Goal: Task Accomplishment & Management: Manage account settings

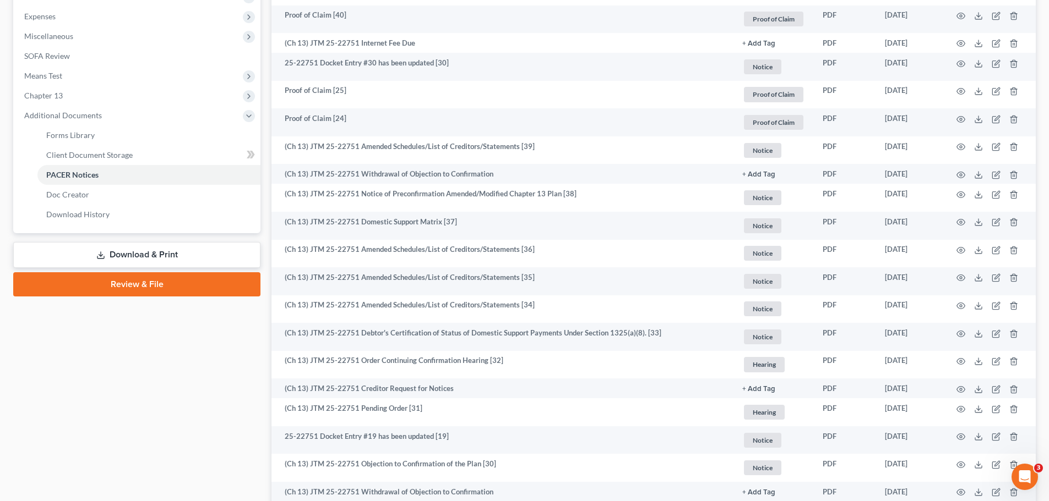
scroll to position [440, 0]
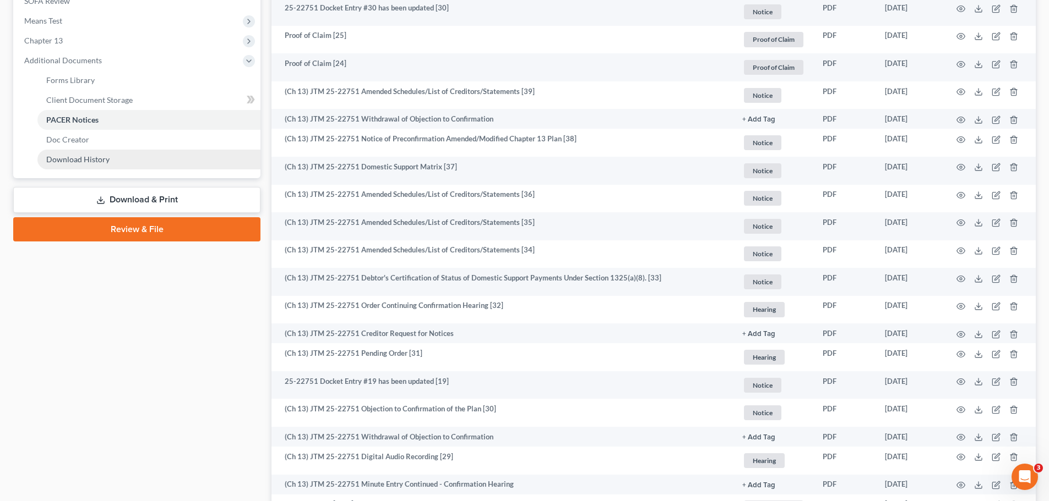
click at [116, 165] on link "Download History" at bounding box center [148, 160] width 223 height 20
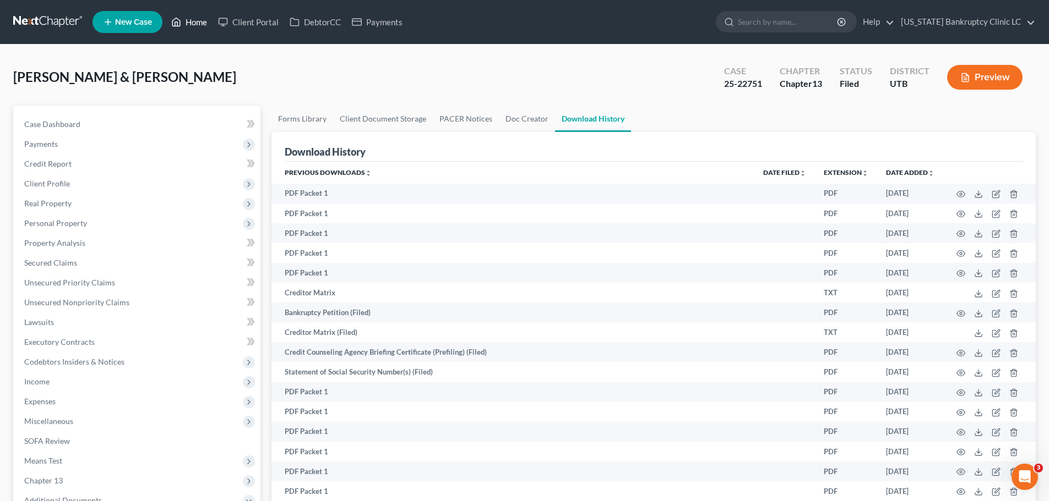
click at [189, 19] on link "Home" at bounding box center [189, 22] width 47 height 20
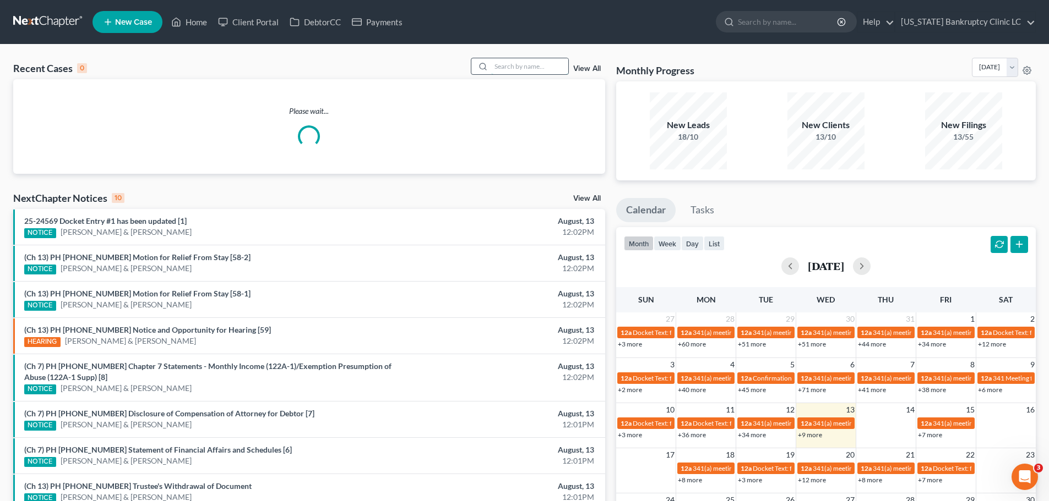
click at [510, 69] on input "search" at bounding box center [529, 66] width 77 height 16
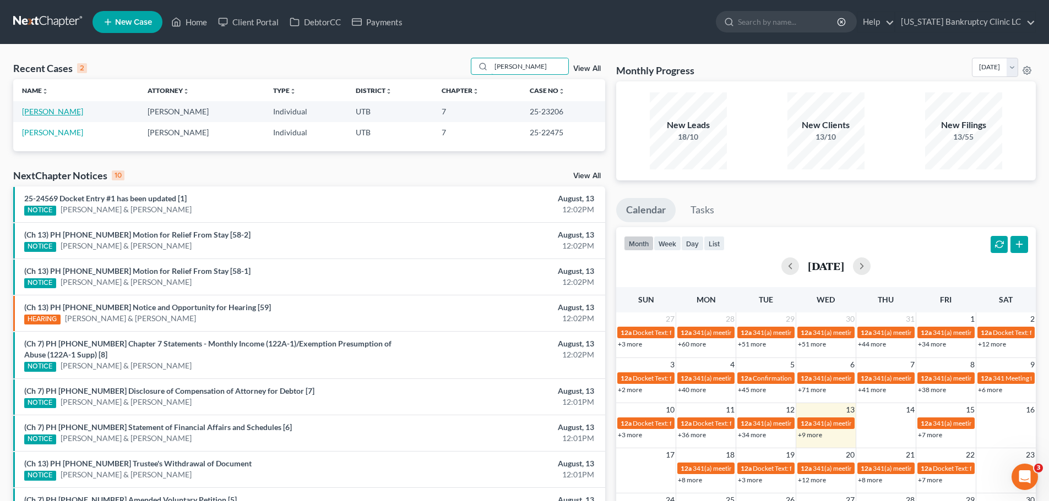
type input "[PERSON_NAME]"
click at [36, 111] on link "[PERSON_NAME]" at bounding box center [52, 111] width 61 height 9
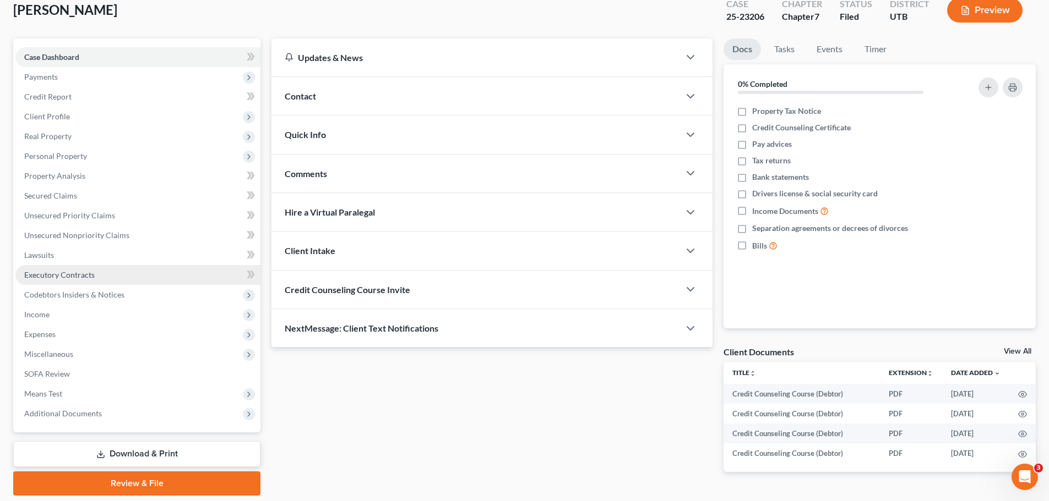
scroll to position [103, 0]
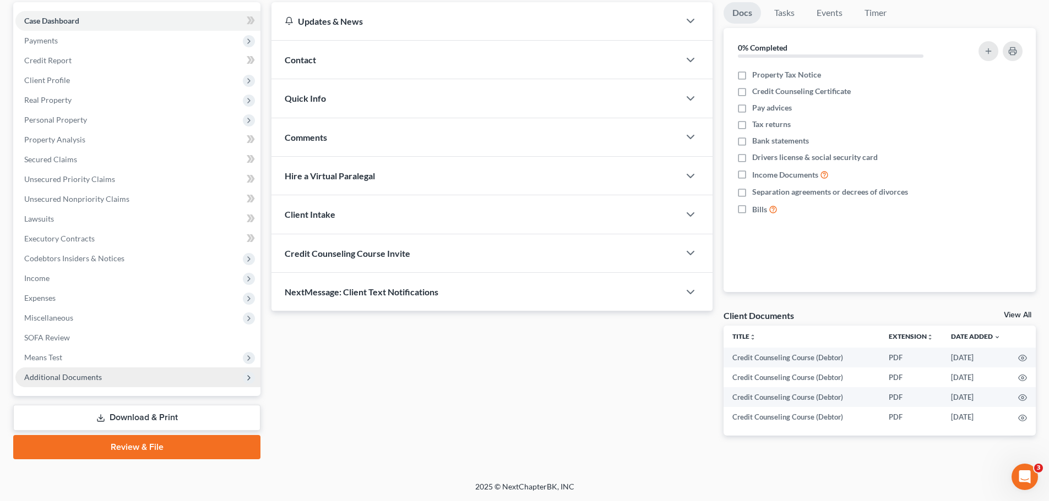
click at [57, 373] on span "Additional Documents" at bounding box center [63, 377] width 78 height 9
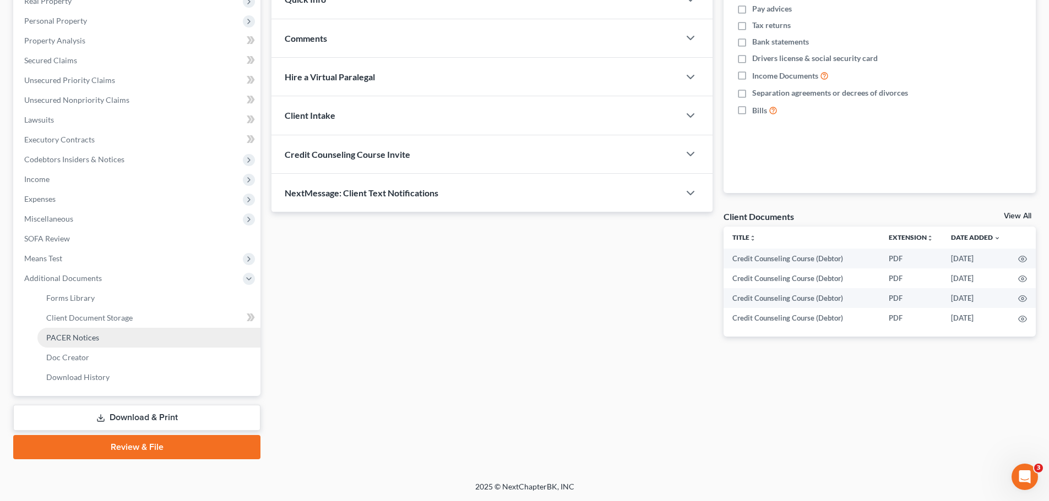
click at [111, 335] on link "PACER Notices" at bounding box center [148, 338] width 223 height 20
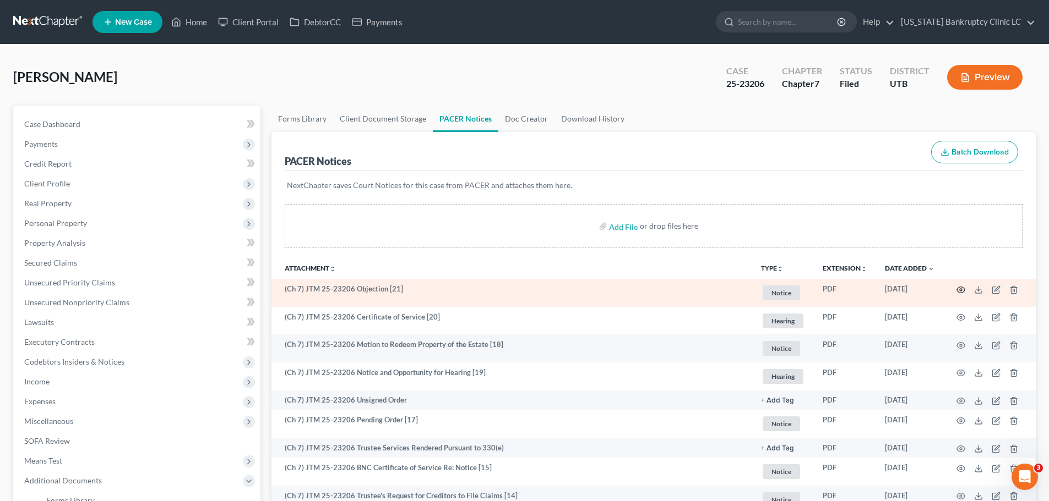
click at [960, 289] on circle "button" at bounding box center [960, 290] width 2 height 2
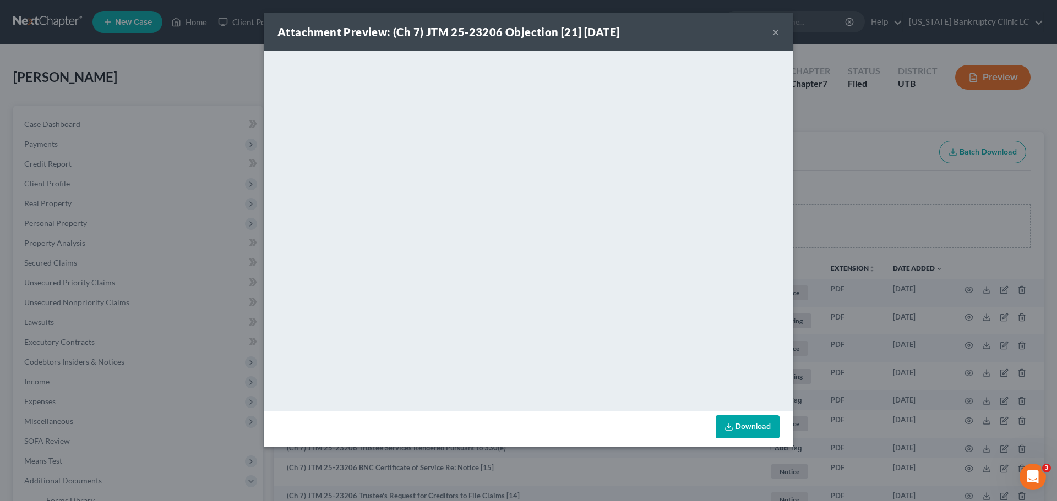
click at [773, 32] on button "×" at bounding box center [776, 31] width 8 height 13
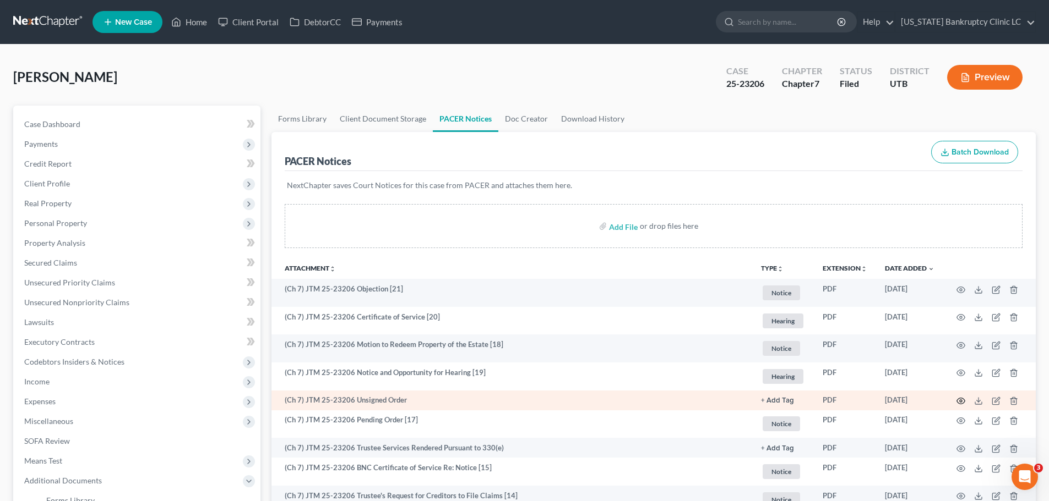
click at [961, 401] on circle "button" at bounding box center [960, 401] width 2 height 2
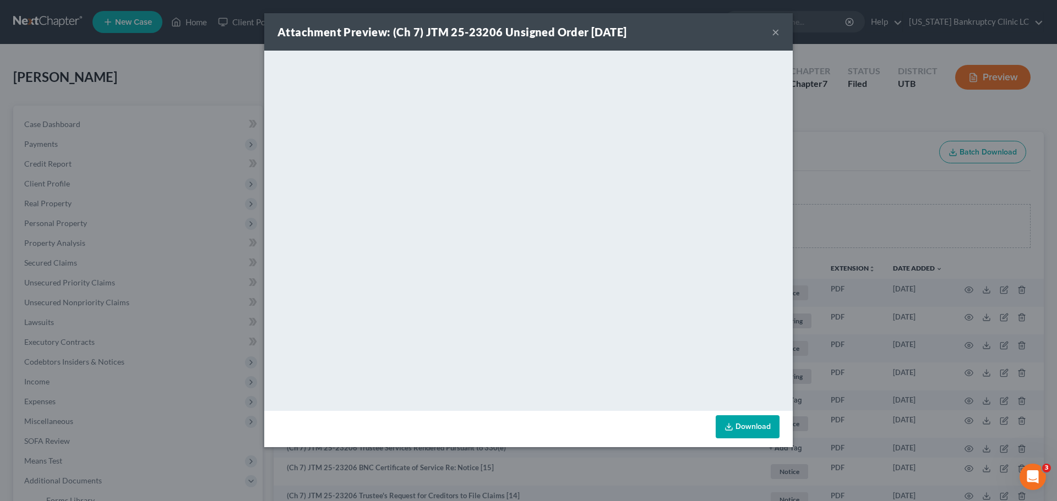
click at [773, 29] on button "×" at bounding box center [776, 31] width 8 height 13
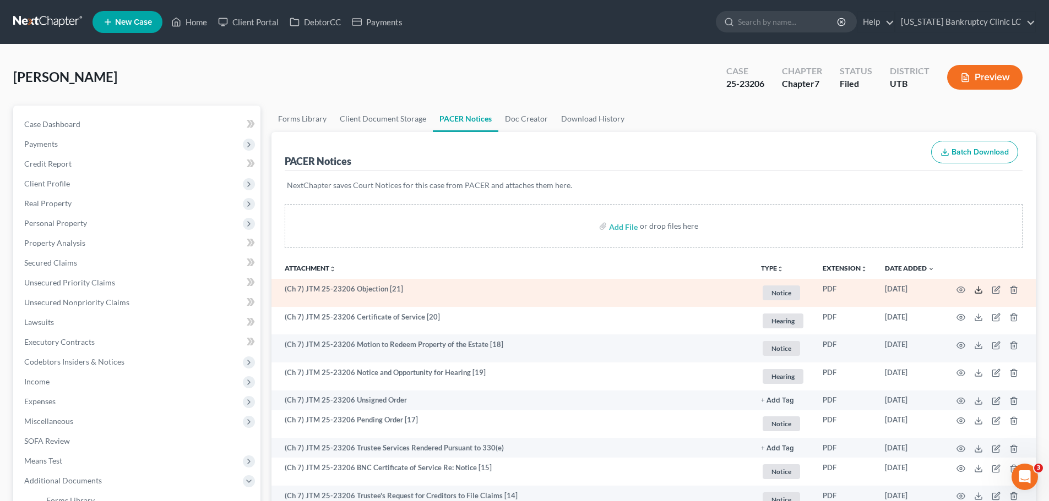
click at [977, 290] on polyline at bounding box center [979, 290] width 4 height 2
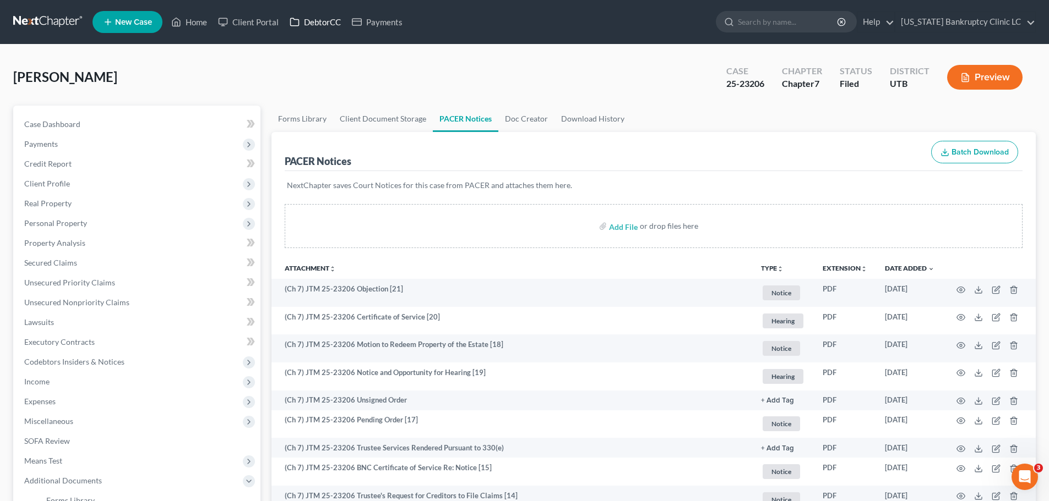
click at [324, 19] on link "DebtorCC" at bounding box center [315, 22] width 62 height 20
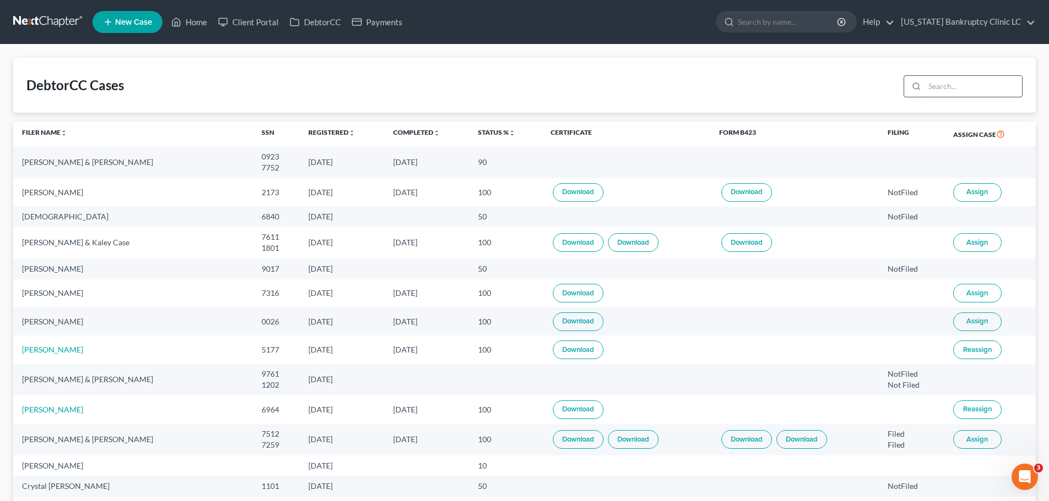
click at [956, 86] on input "search" at bounding box center [972, 86] width 97 height 21
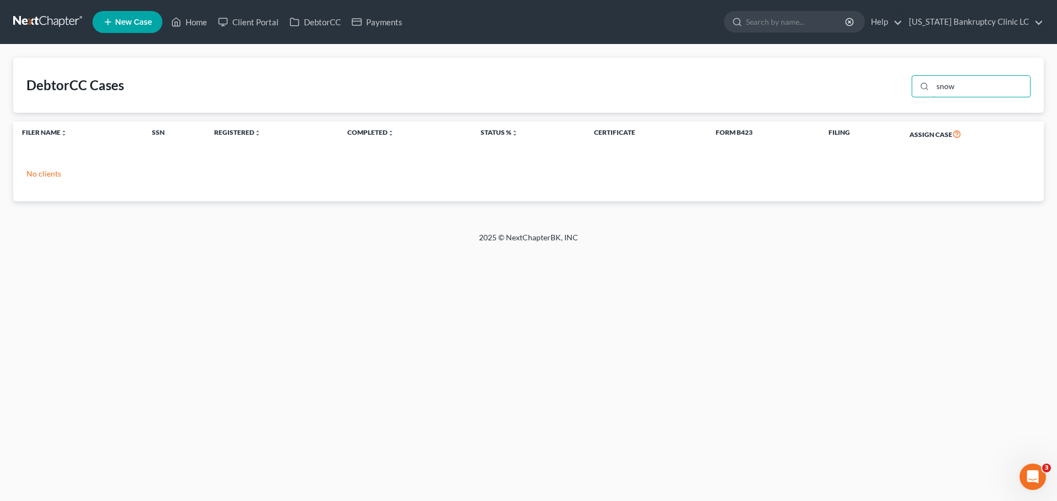
type input "snow"
click at [198, 20] on link "Home" at bounding box center [189, 22] width 47 height 20
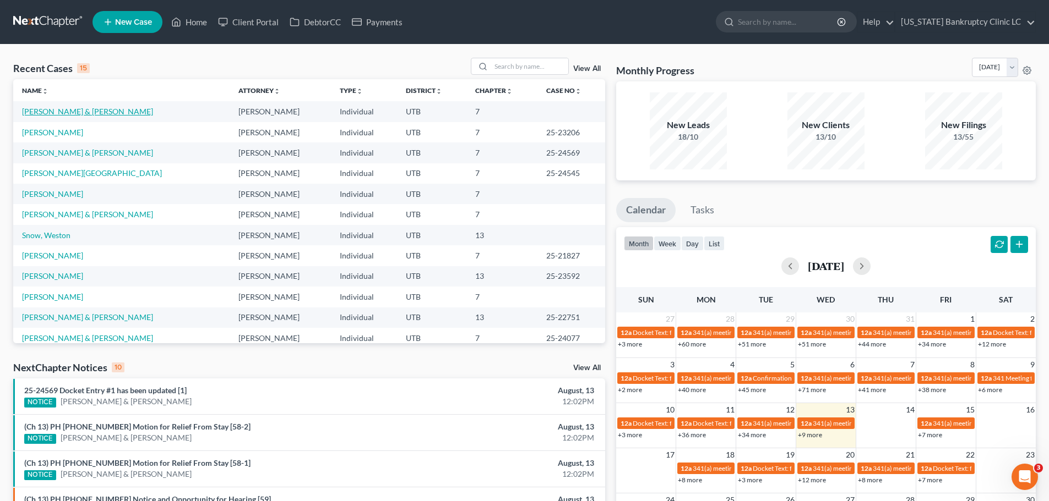
click at [40, 111] on link "[PERSON_NAME] & [PERSON_NAME]" at bounding box center [87, 111] width 131 height 9
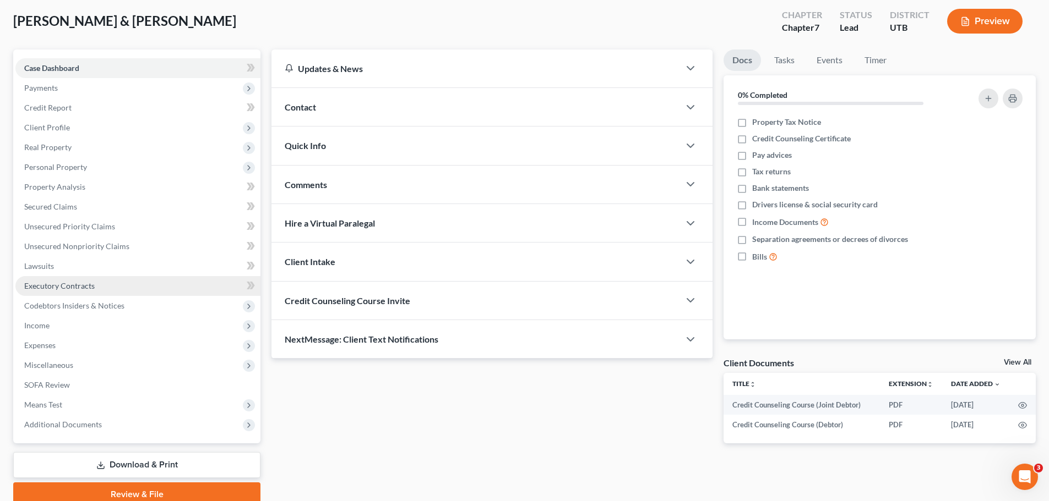
scroll to position [103, 0]
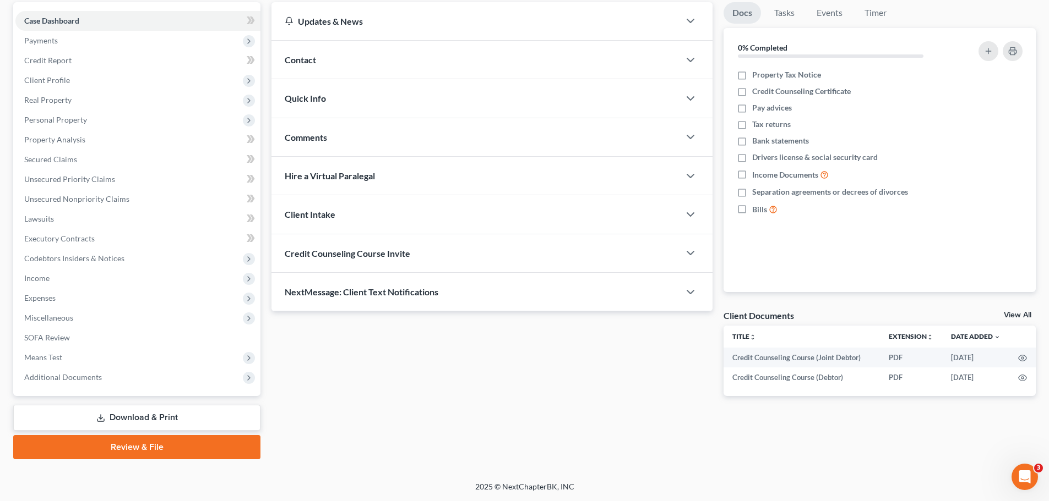
click at [143, 446] on link "Review & File" at bounding box center [136, 447] width 247 height 24
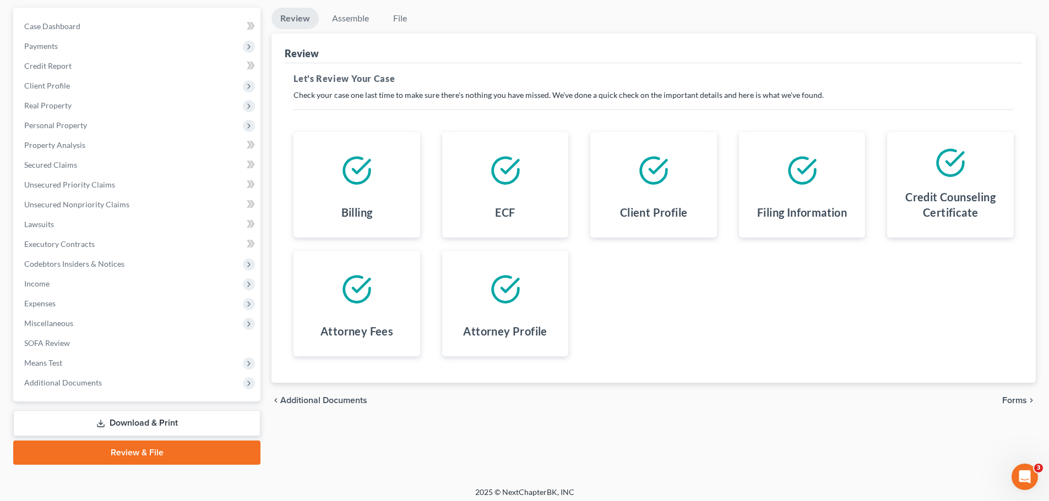
scroll to position [103, 0]
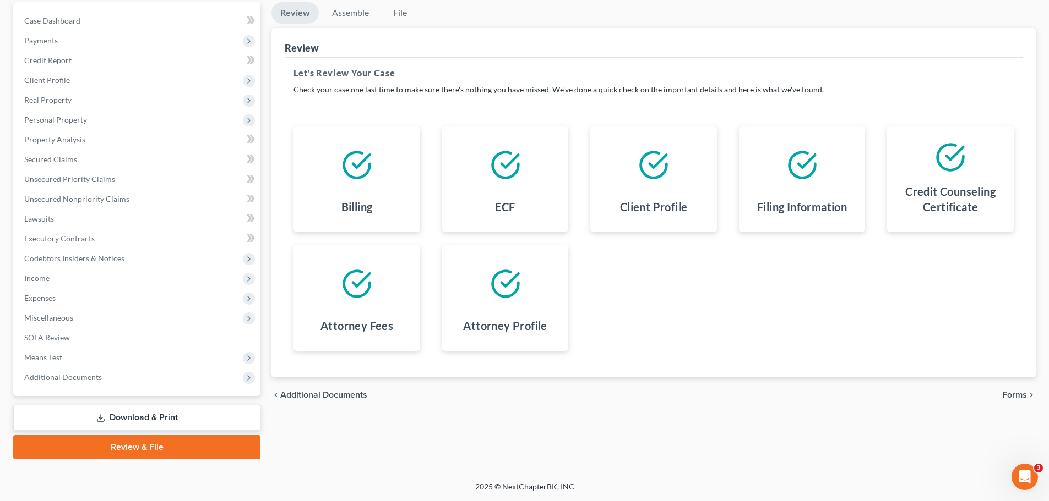
click at [1021, 395] on span "Forms" at bounding box center [1014, 395] width 25 height 9
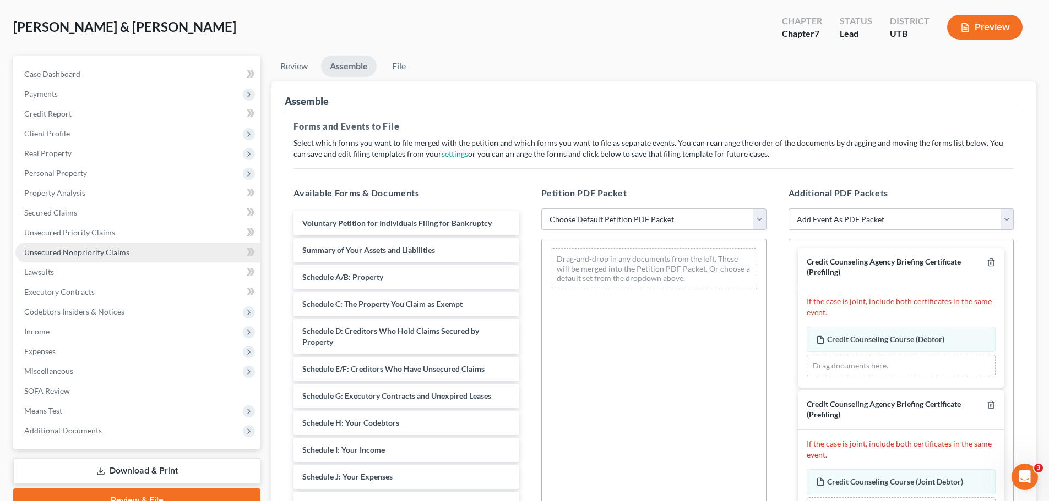
scroll to position [0, 0]
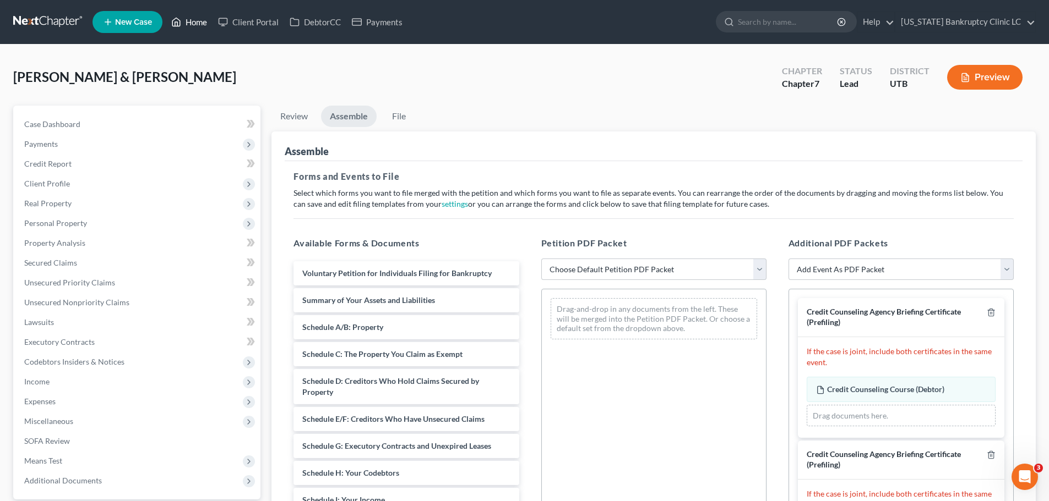
click at [195, 17] on link "Home" at bounding box center [189, 22] width 47 height 20
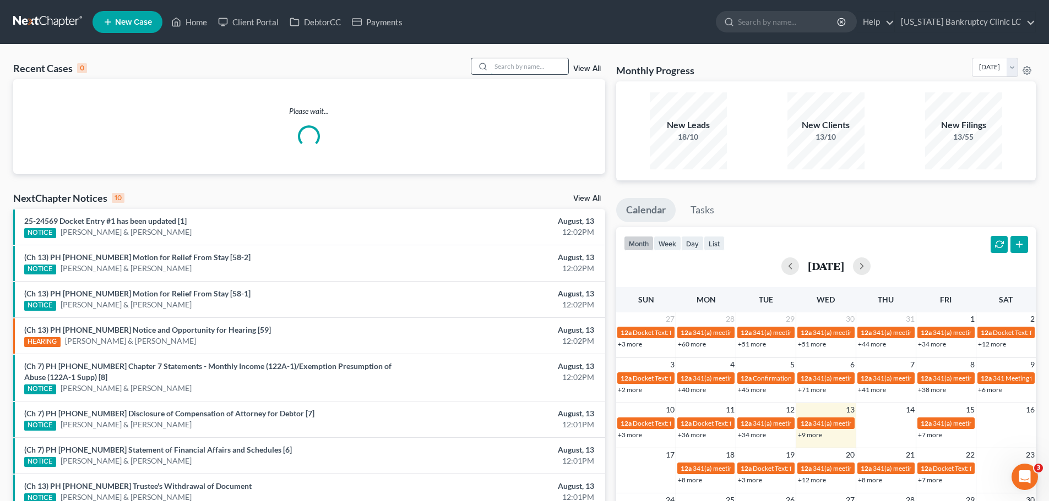
click at [524, 64] on input "search" at bounding box center [529, 66] width 77 height 16
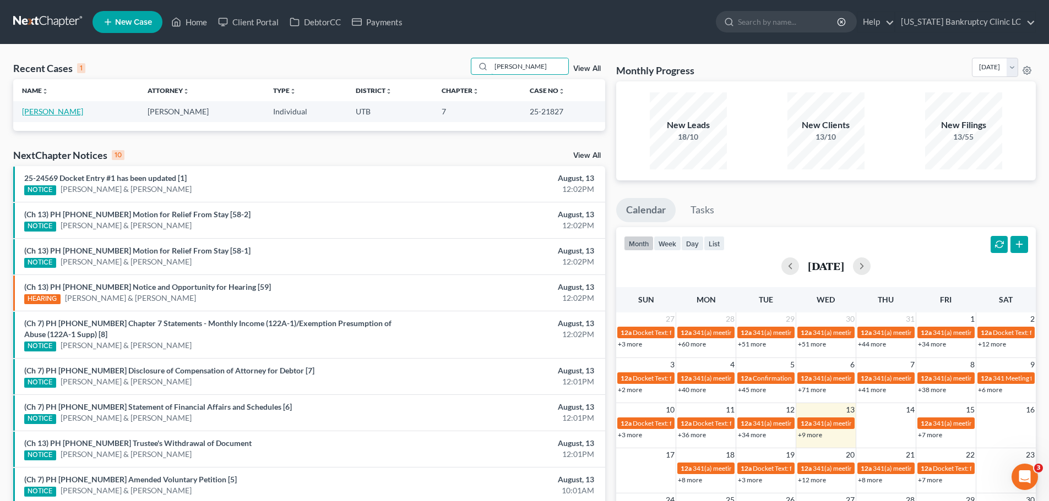
type input "[PERSON_NAME]"
click at [39, 112] on link "[PERSON_NAME]" at bounding box center [52, 111] width 61 height 9
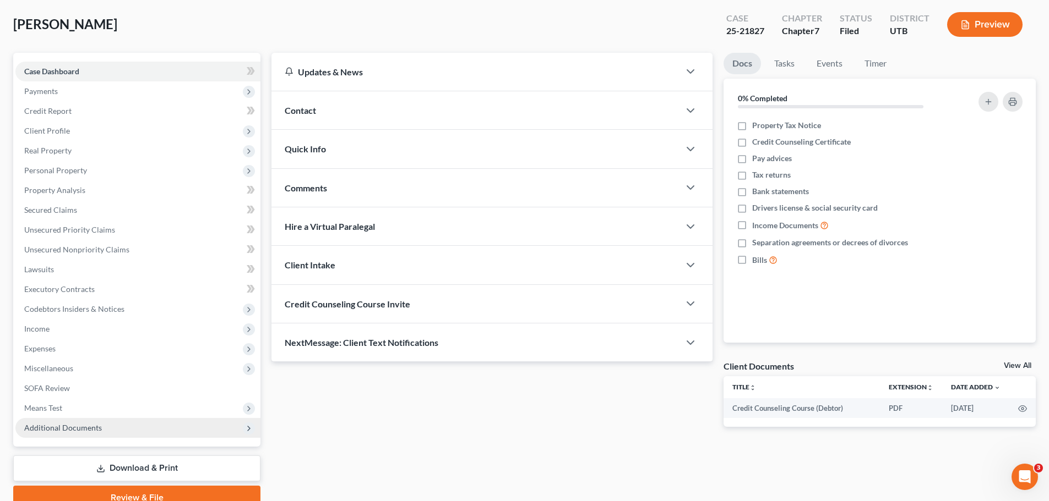
scroll to position [103, 0]
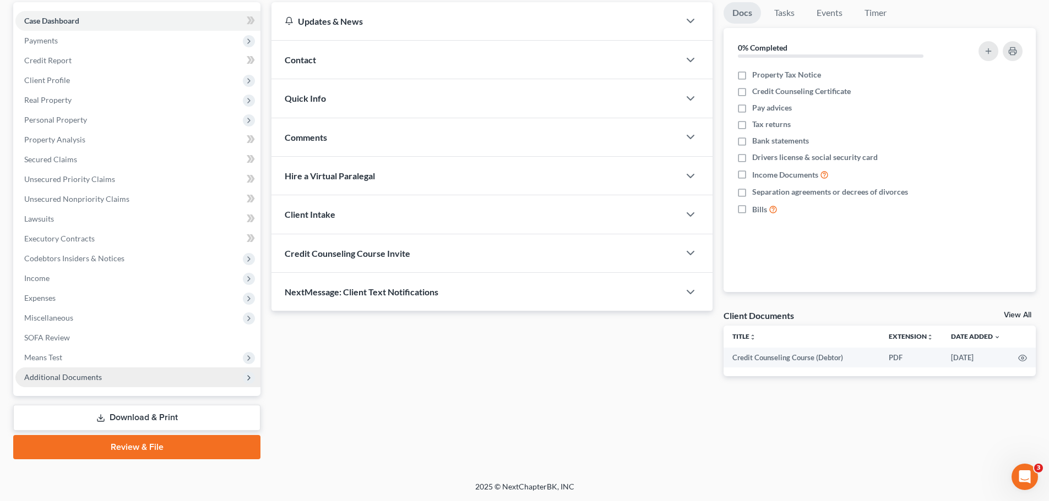
click at [70, 374] on span "Additional Documents" at bounding box center [63, 377] width 78 height 9
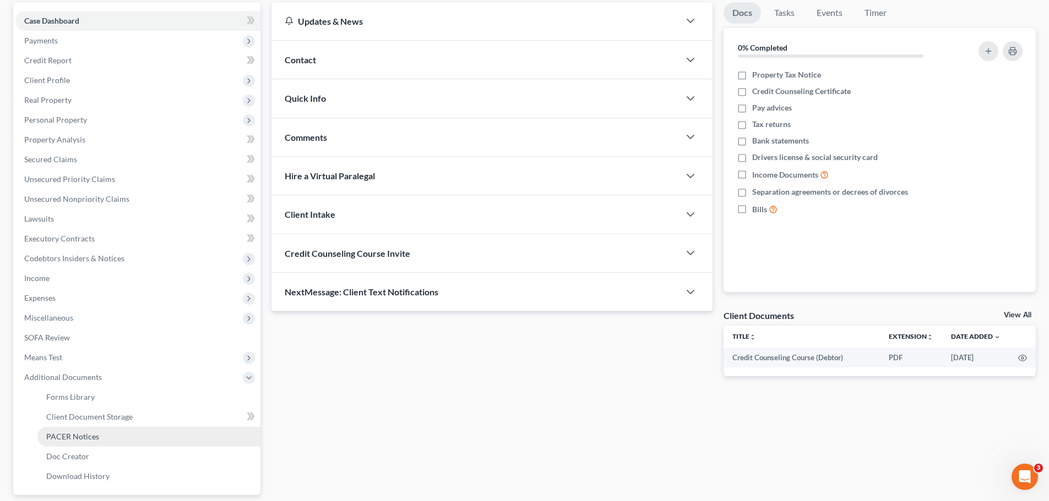
click at [66, 437] on span "PACER Notices" at bounding box center [72, 436] width 53 height 9
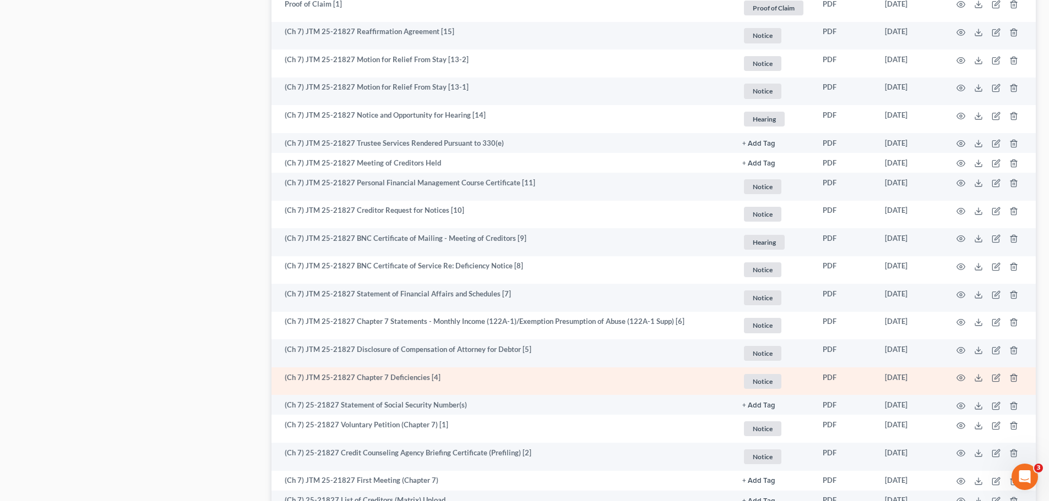
scroll to position [790, 0]
